Goal: Register for event/course

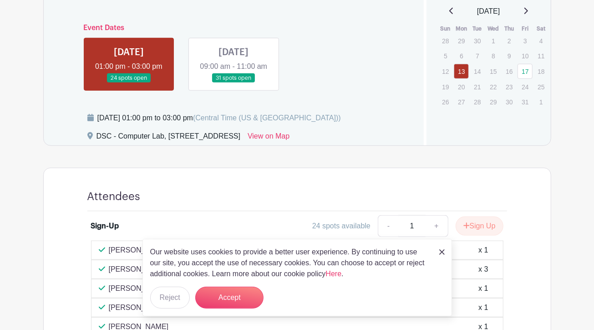
scroll to position [374, 0]
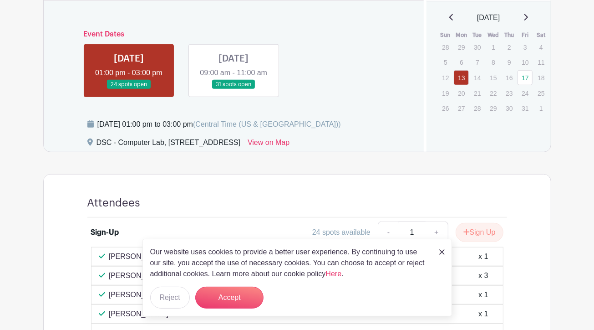
click at [234, 89] on link at bounding box center [234, 89] width 0 height 0
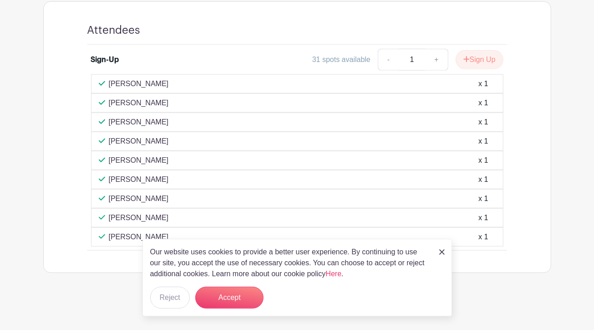
scroll to position [372, 0]
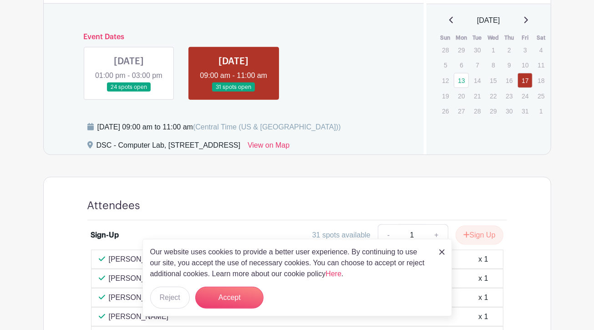
click at [129, 92] on link at bounding box center [129, 92] width 0 height 0
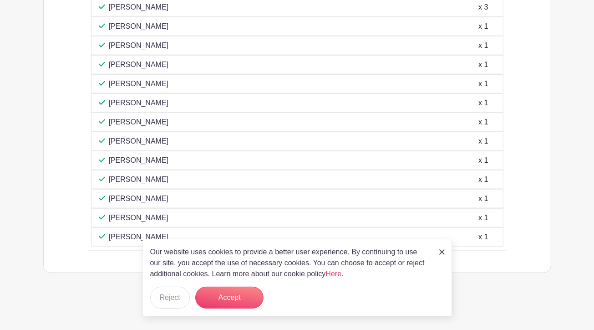
scroll to position [420, 0]
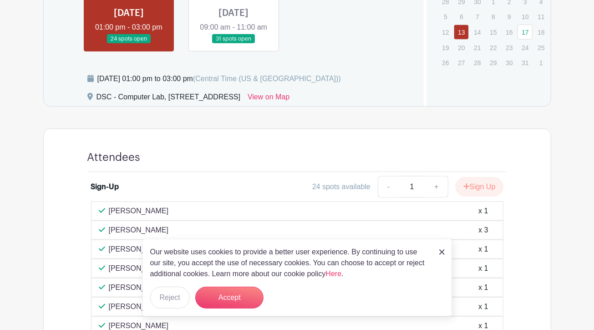
click at [234, 44] on link at bounding box center [234, 44] width 0 height 0
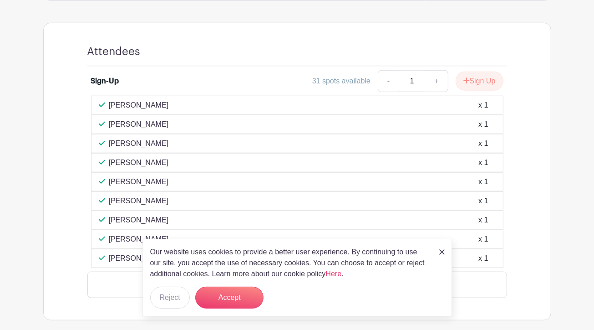
scroll to position [554, 0]
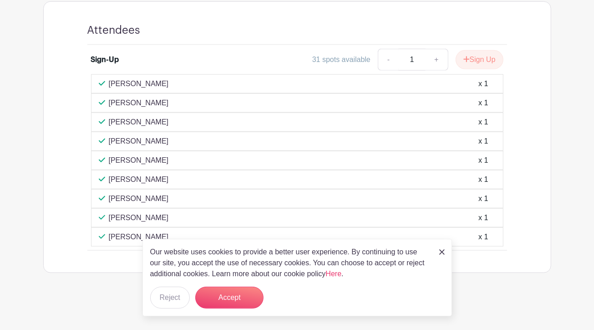
click at [439, 254] on div "Our website uses cookies to provide a better user experience. By continuing to …" at bounding box center [298, 277] width 310 height 77
click at [446, 253] on div "Our website uses cookies to provide a better user experience. By continuing to …" at bounding box center [298, 277] width 310 height 77
click at [445, 253] on div "Our website uses cookies to provide a better user experience. By continuing to …" at bounding box center [298, 277] width 310 height 77
click at [444, 253] on img at bounding box center [441, 251] width 5 height 5
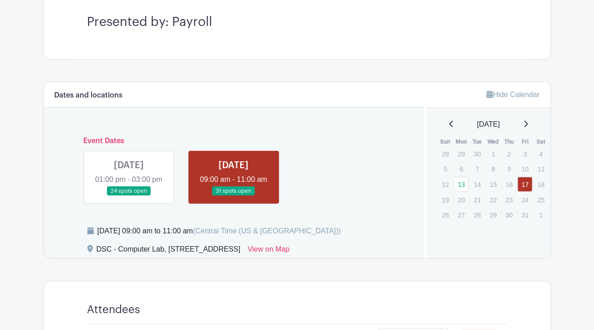
scroll to position [281, 0]
